Goal: Task Accomplishment & Management: Manage account settings

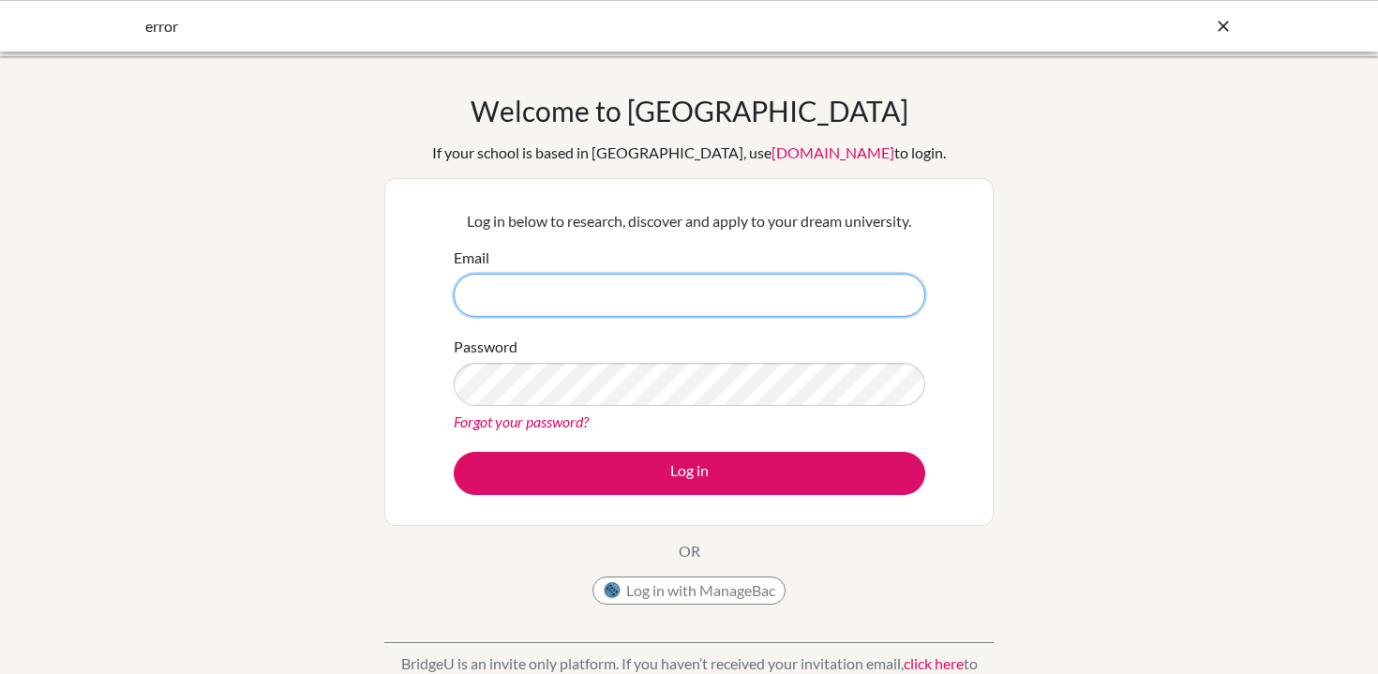
click at [806, 297] on input "Email" at bounding box center [689, 295] width 471 height 43
type input "jfh@wincoll.ac.uk"
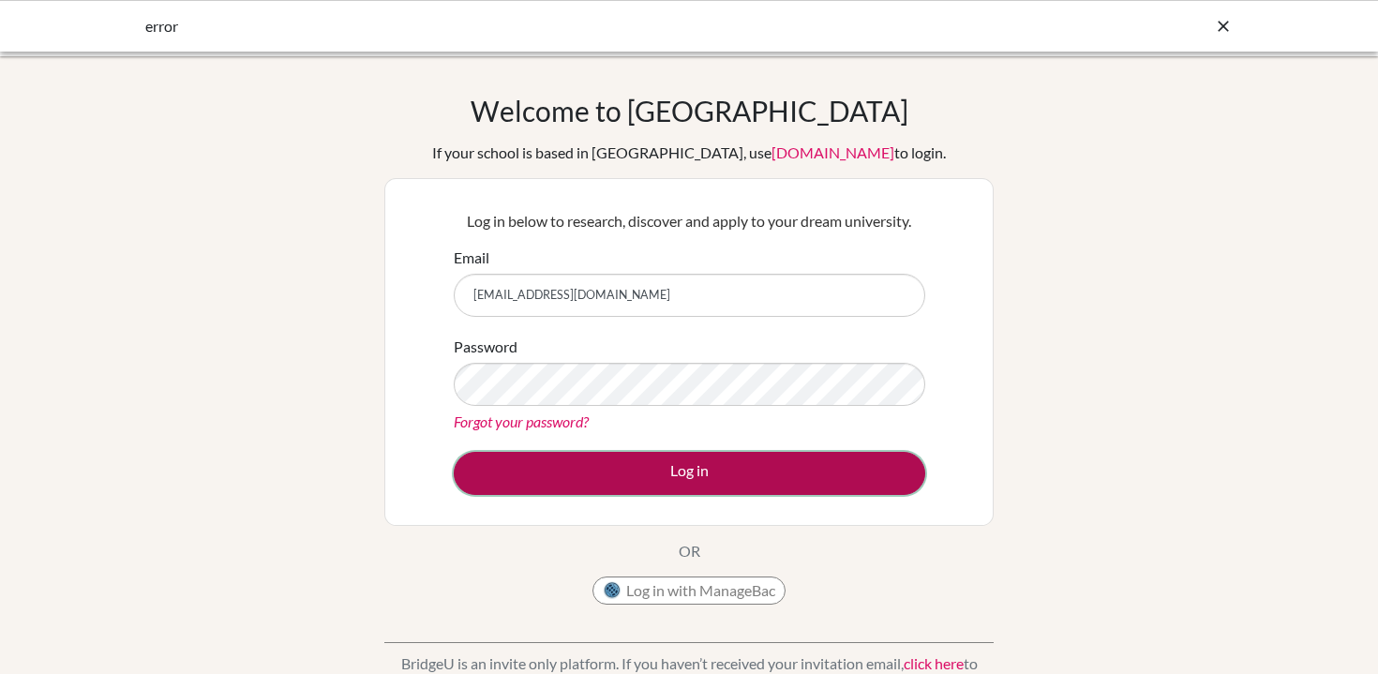
click at [733, 484] on button "Log in" at bounding box center [689, 473] width 471 height 43
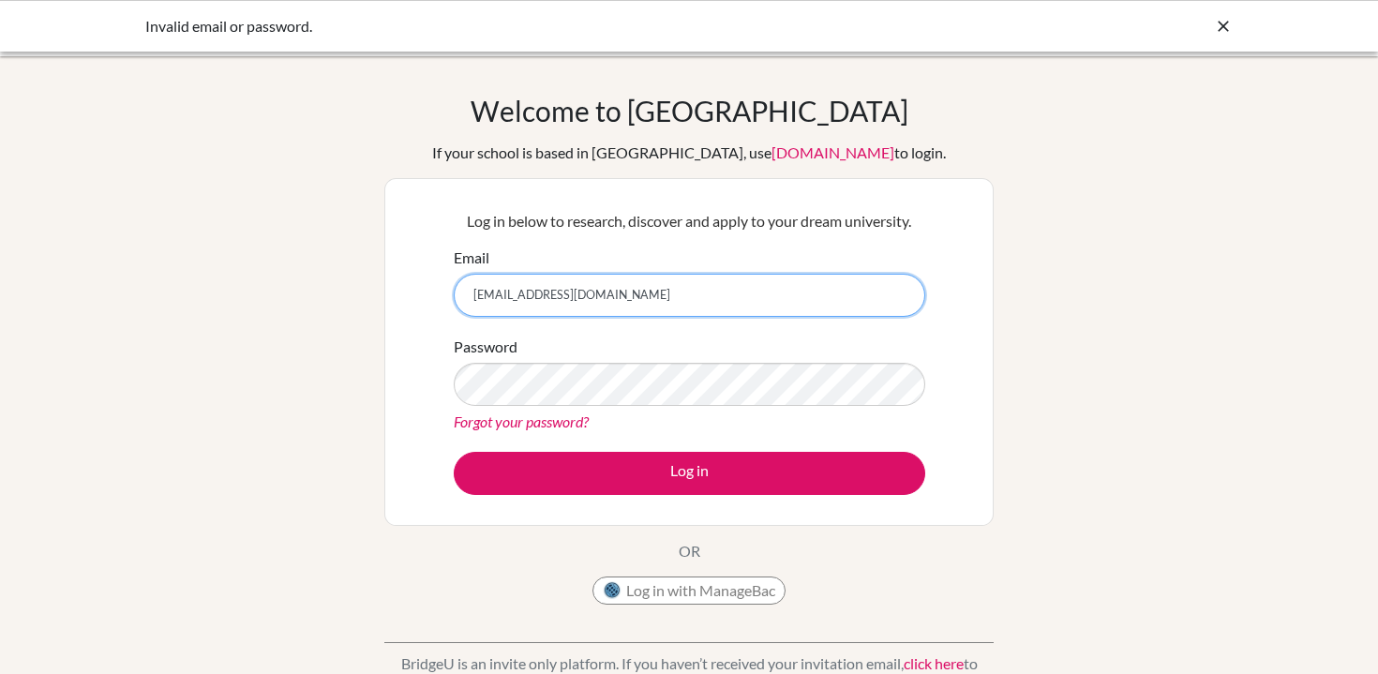
click at [627, 298] on input "jfh@wincoll.ac.uk" at bounding box center [689, 295] width 471 height 43
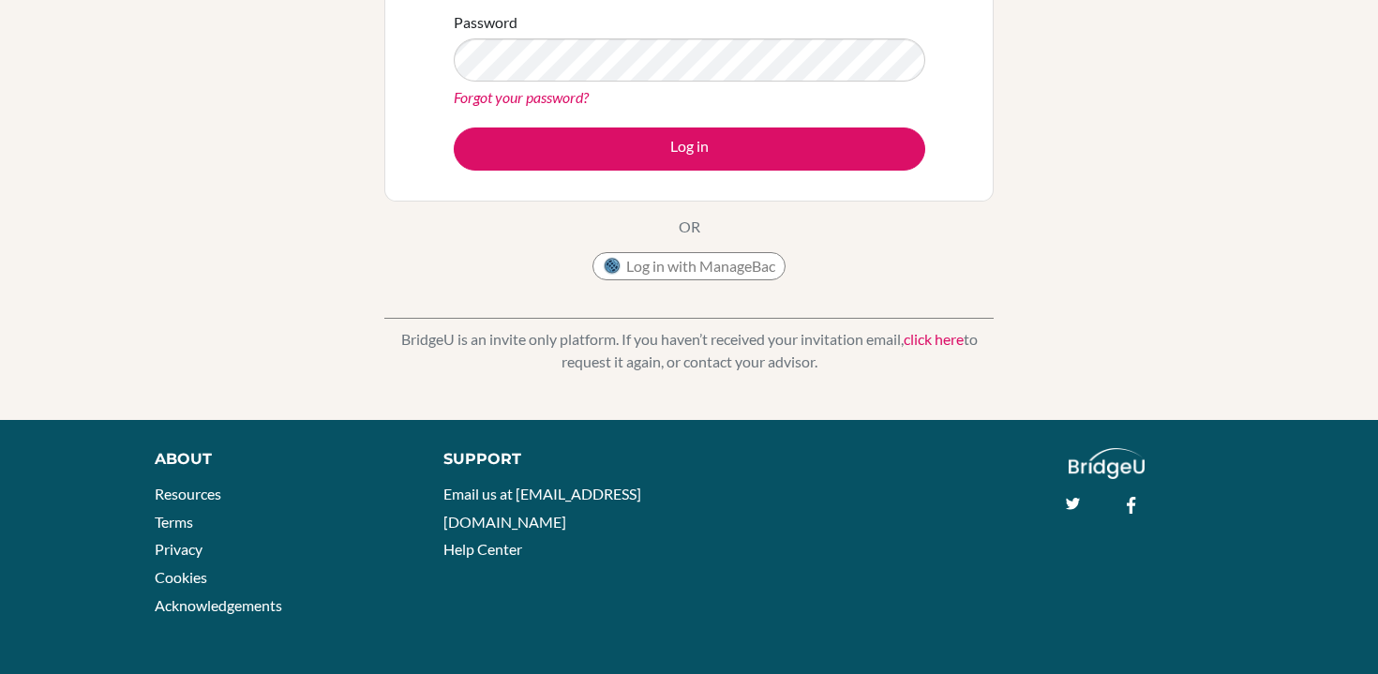
scroll to position [325, 0]
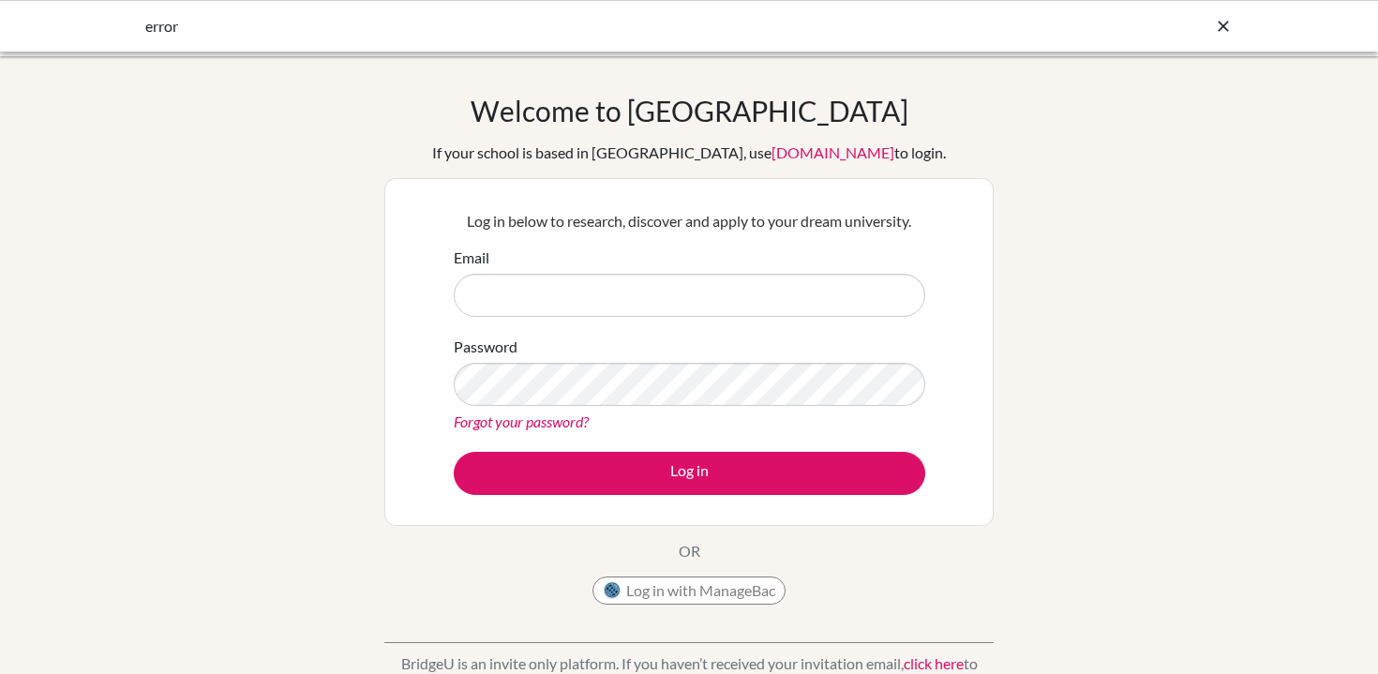
click at [663, 286] on input "Email" at bounding box center [689, 295] width 471 height 43
click at [1117, 331] on div "Welcome to [GEOGRAPHIC_DATA] If your school is based in [GEOGRAPHIC_DATA], use …" at bounding box center [689, 400] width 1378 height 613
click at [864, 300] on input "Email" at bounding box center [689, 295] width 471 height 43
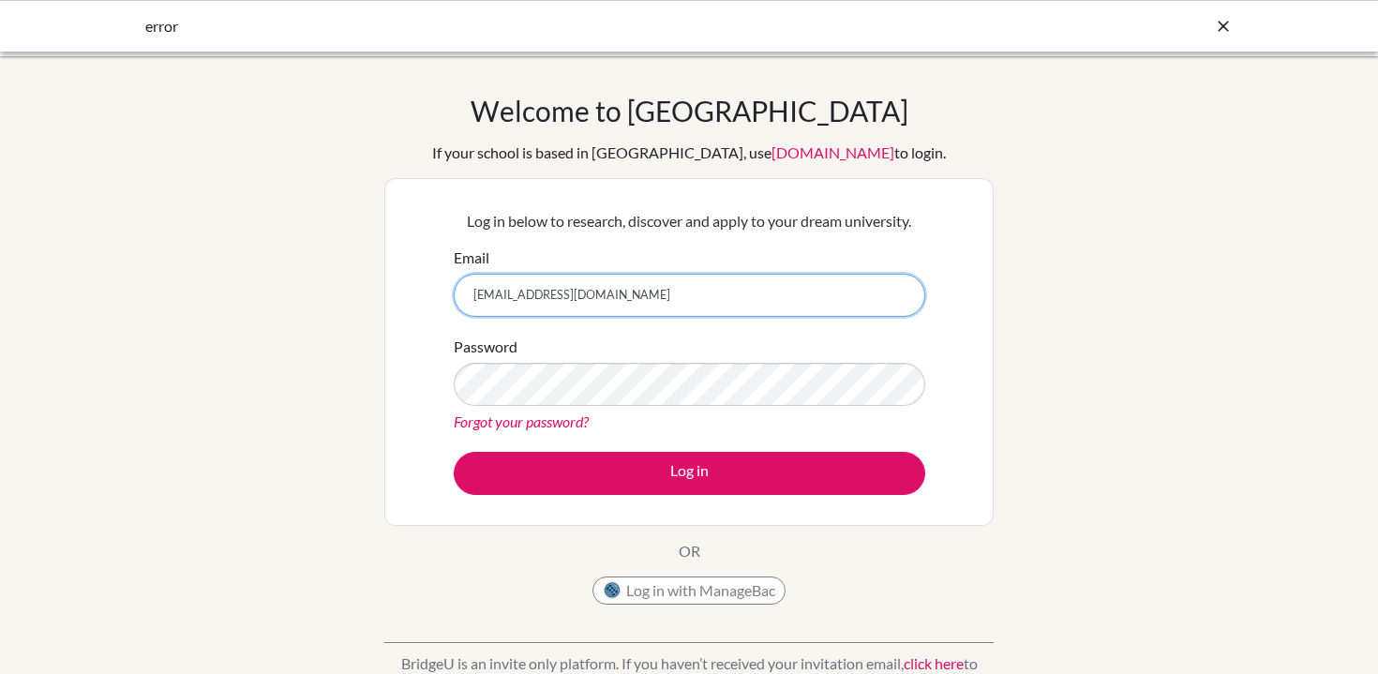
type input "jfh@wincoll.ac.uk"
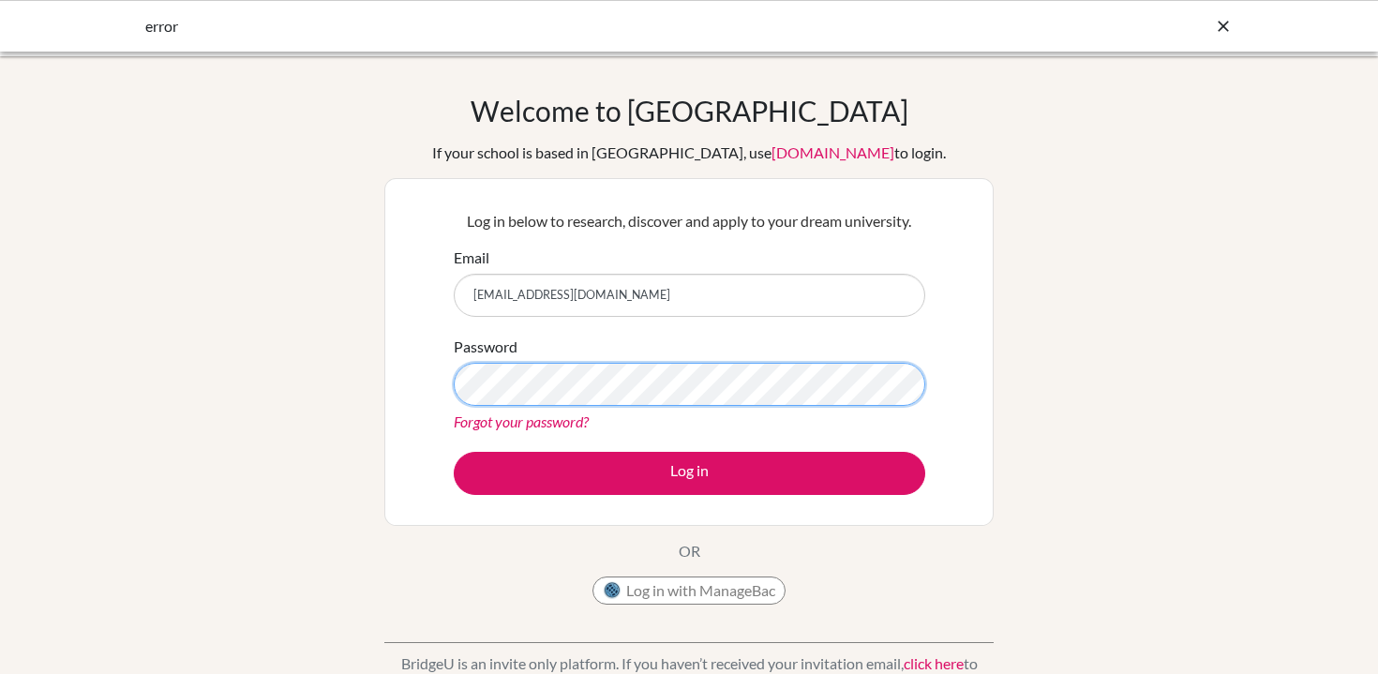
click at [454, 452] on button "Log in" at bounding box center [689, 473] width 471 height 43
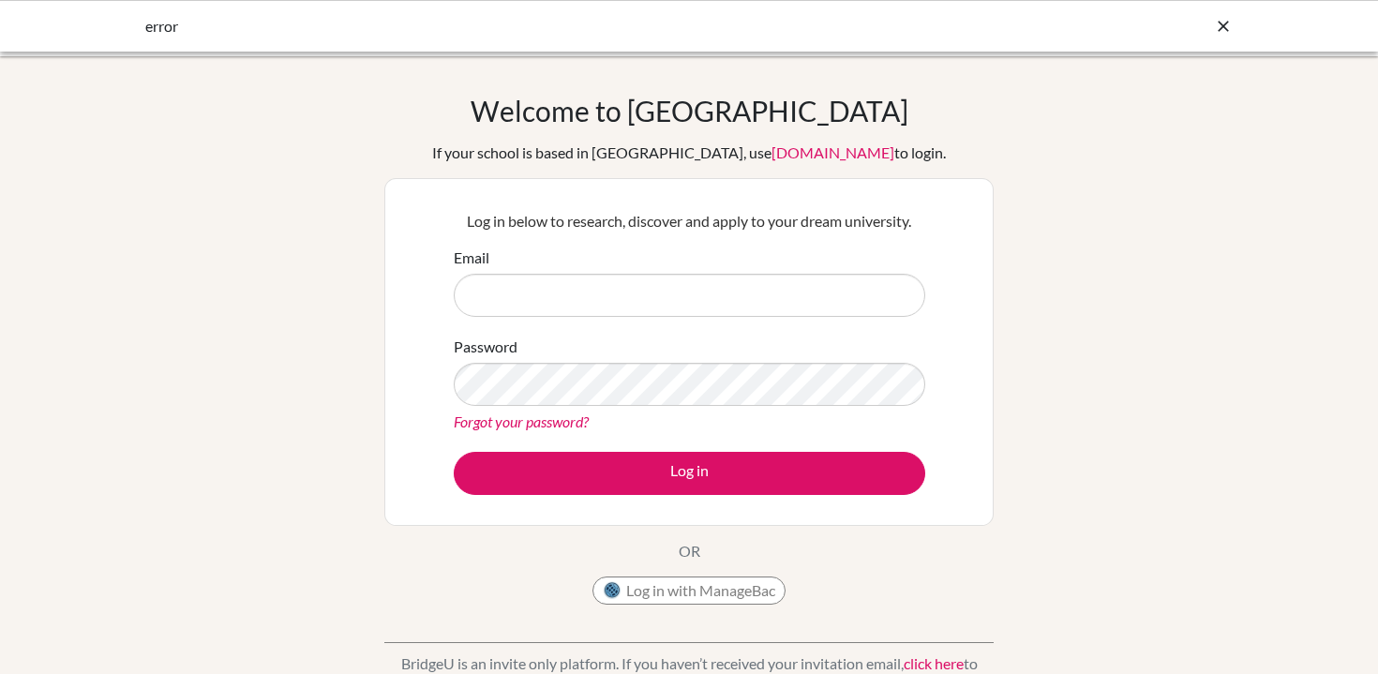
click at [1067, 255] on div "Welcome to [GEOGRAPHIC_DATA] If your school is based in [GEOGRAPHIC_DATA], use …" at bounding box center [689, 400] width 1378 height 613
click at [1219, 26] on icon at bounding box center [1223, 26] width 19 height 19
click at [1219, 26] on body "error Your browser is not supported by [PERSON_NAME]. Please use Internet Explo…" at bounding box center [689, 337] width 1378 height 674
click at [1223, 32] on icon at bounding box center [1223, 26] width 19 height 19
